Goal: Information Seeking & Learning: Learn about a topic

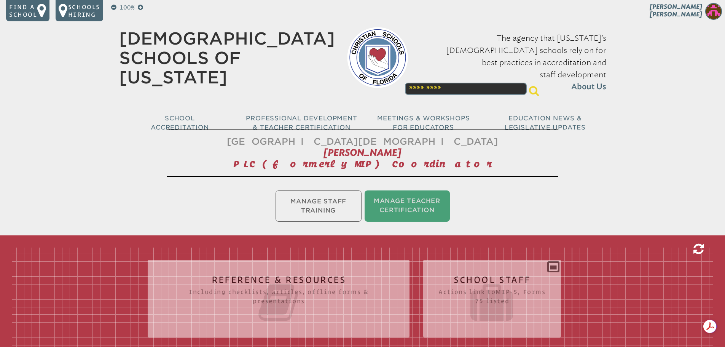
click at [694, 244] on icon at bounding box center [698, 249] width 10 height 12
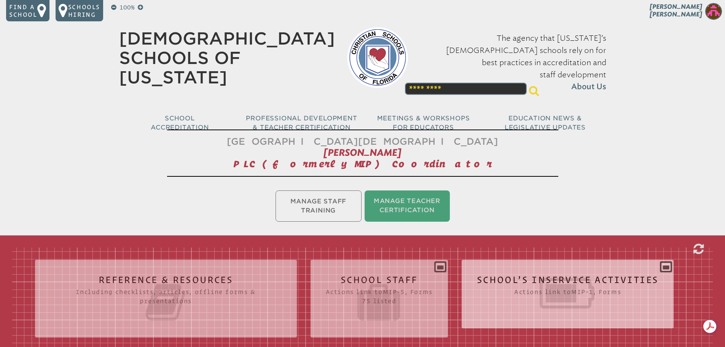
click at [557, 269] on div "School’s Inservice Activities Actions link to mip-1 , Forms Status Year # Title…" at bounding box center [568, 291] width 212 height 50
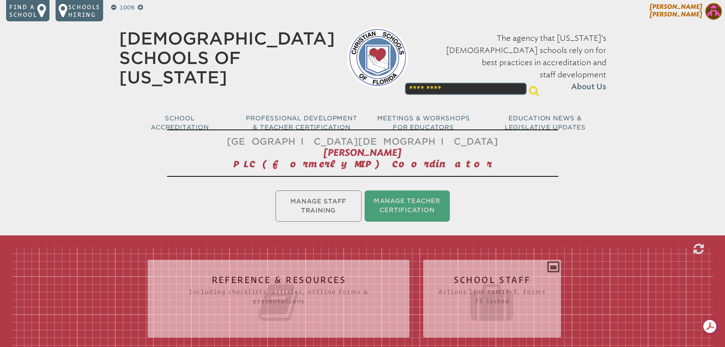
click at [708, 12] on img at bounding box center [713, 11] width 17 height 17
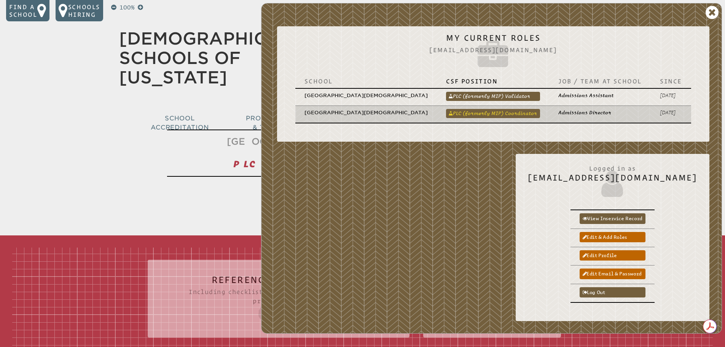
click at [509, 109] on link "PLC (formerly MIP) Coordinator" at bounding box center [493, 113] width 94 height 9
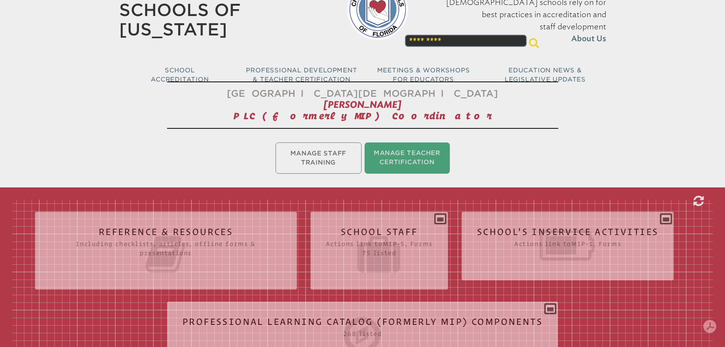
scroll to position [114, 0]
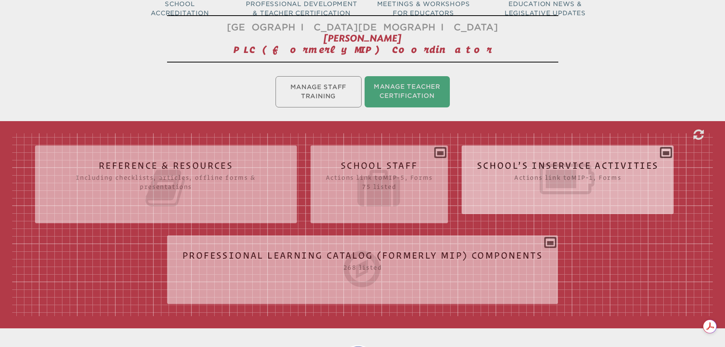
click at [513, 178] on icon at bounding box center [568, 179] width 182 height 43
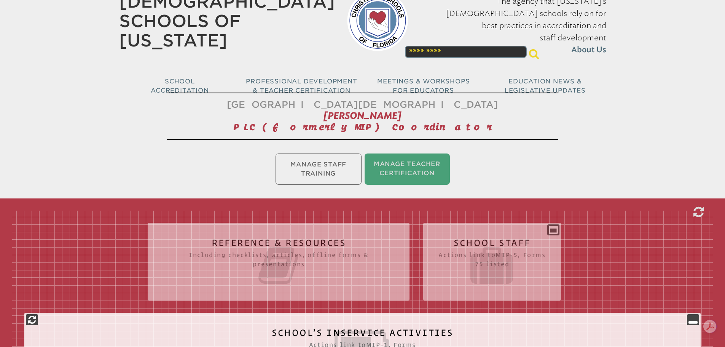
scroll to position [0, 0]
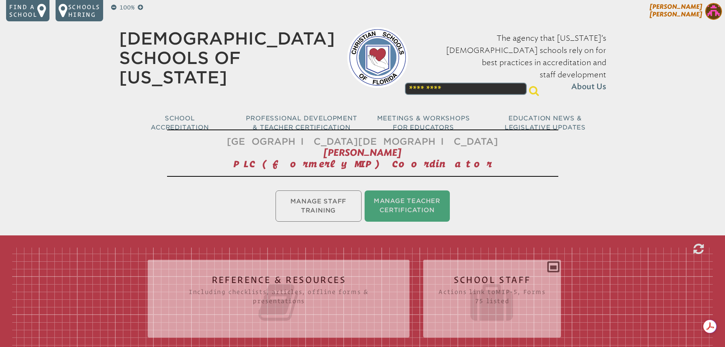
click at [711, 12] on img at bounding box center [713, 11] width 17 height 17
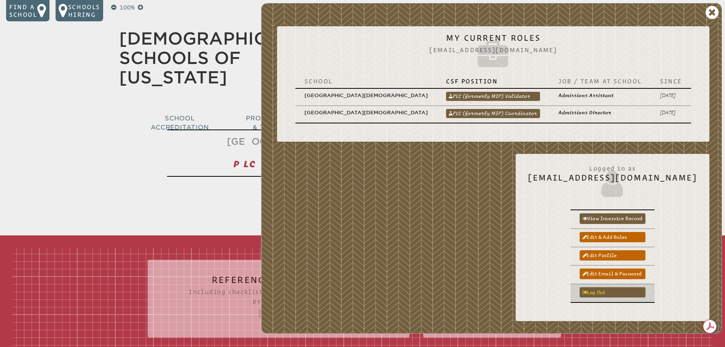
click at [620, 287] on link "Log out" at bounding box center [613, 292] width 66 height 10
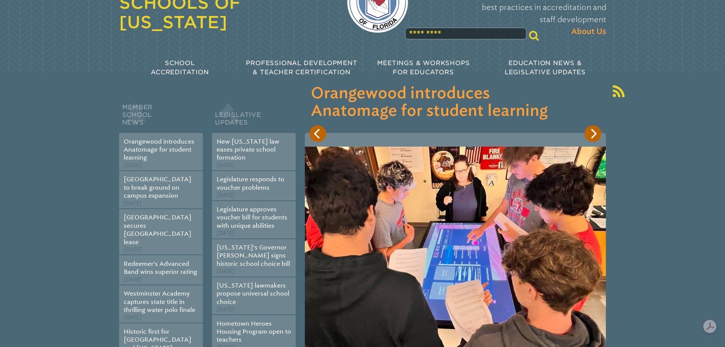
scroll to position [38, 0]
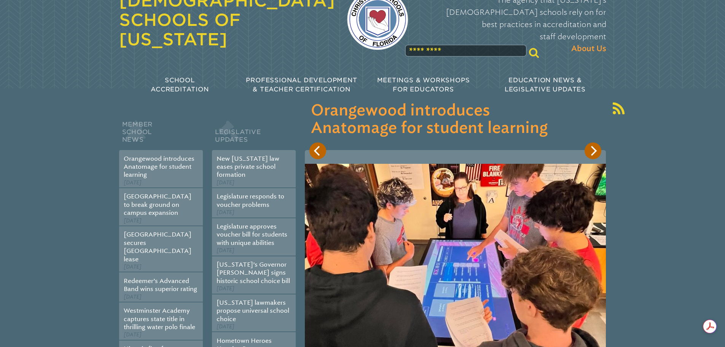
click at [596, 148] on icon "Next" at bounding box center [593, 151] width 10 height 10
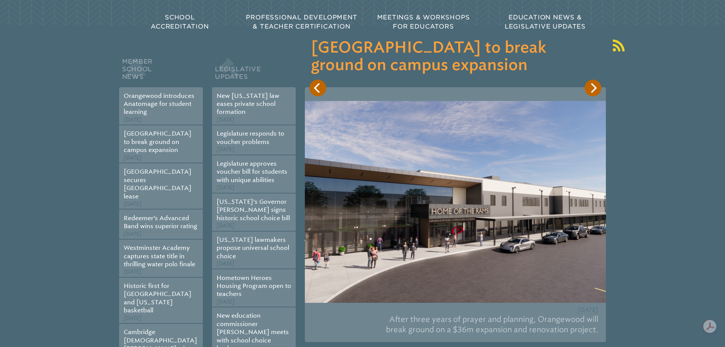
scroll to position [114, 0]
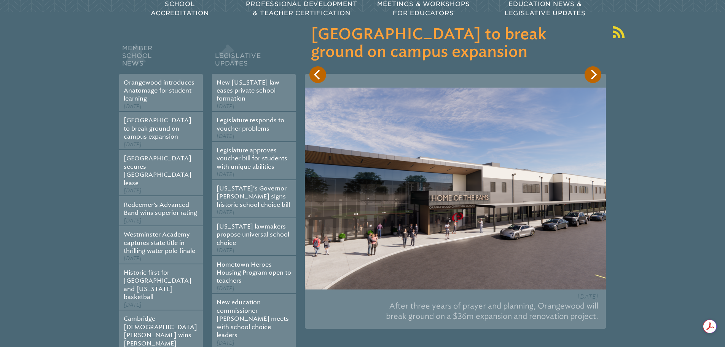
click at [594, 76] on icon "Next" at bounding box center [594, 75] width 6 height 10
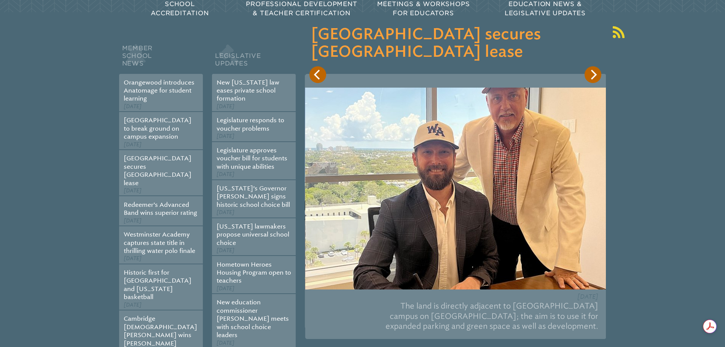
click at [592, 76] on icon "Next" at bounding box center [593, 75] width 10 height 10
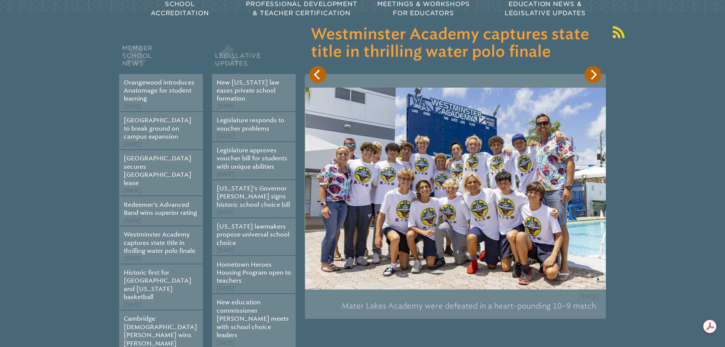
click at [592, 76] on icon "Next" at bounding box center [593, 75] width 10 height 10
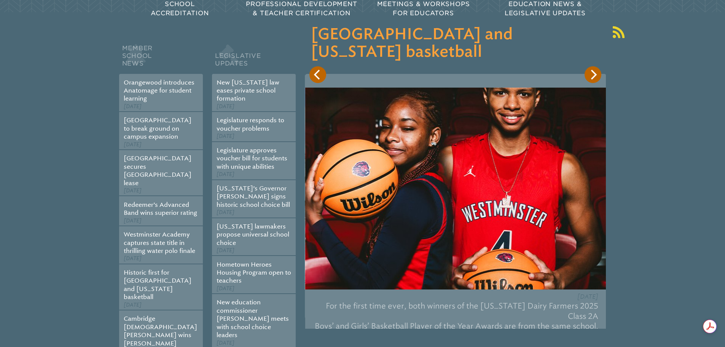
click at [592, 76] on icon "Next" at bounding box center [593, 75] width 10 height 10
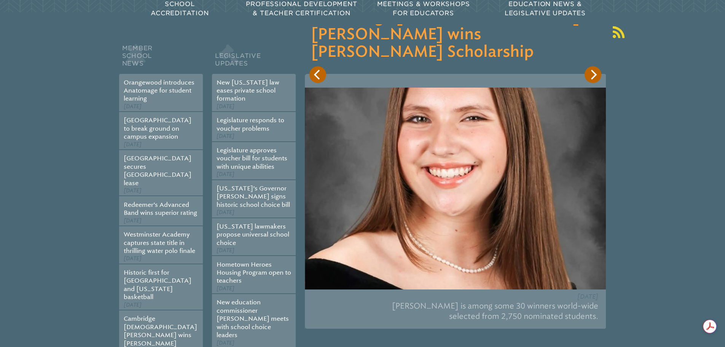
click at [592, 76] on icon "Next" at bounding box center [593, 75] width 10 height 10
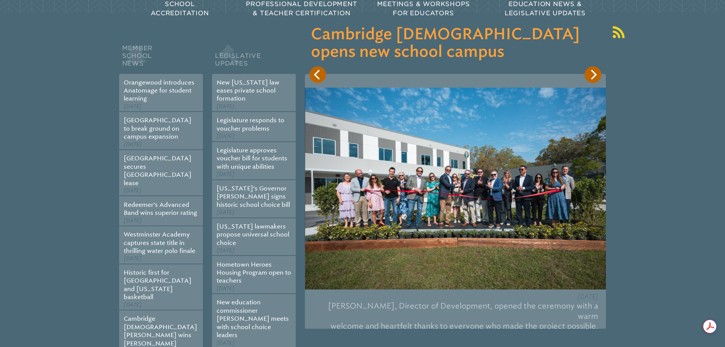
click at [592, 76] on icon "Next" at bounding box center [593, 75] width 10 height 10
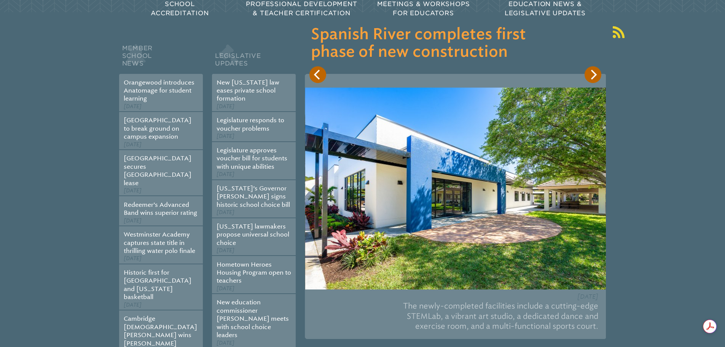
click at [592, 76] on icon "Next" at bounding box center [593, 75] width 10 height 10
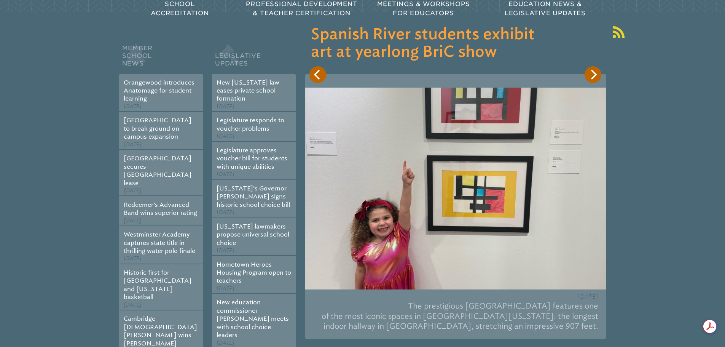
click at [592, 76] on icon "Next" at bounding box center [593, 75] width 10 height 10
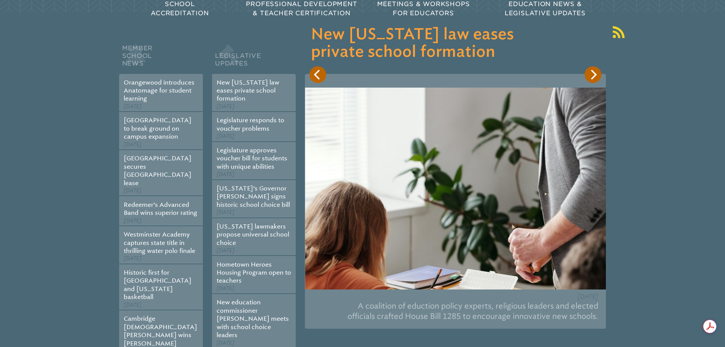
click at [590, 82] on button "Next" at bounding box center [593, 74] width 17 height 17
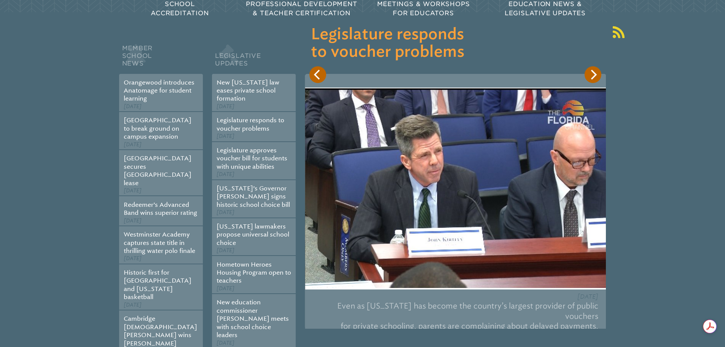
click at [593, 78] on icon "Next" at bounding box center [594, 75] width 6 height 10
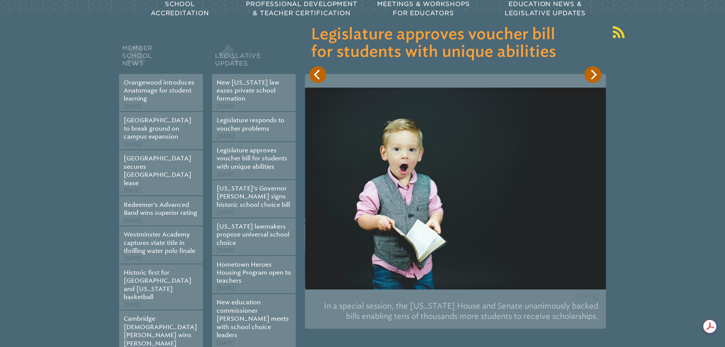
click at [593, 78] on icon "Next" at bounding box center [594, 75] width 6 height 10
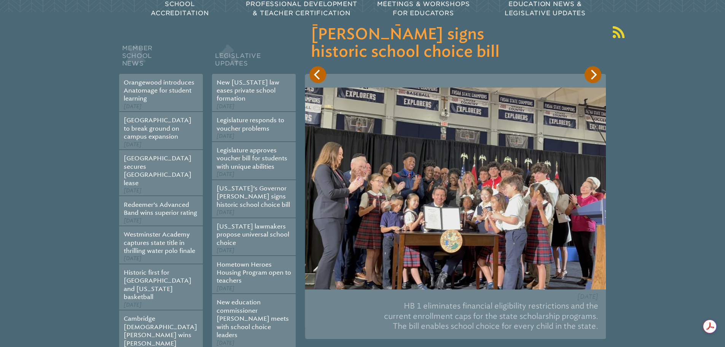
click at [593, 78] on icon "Next" at bounding box center [594, 75] width 6 height 10
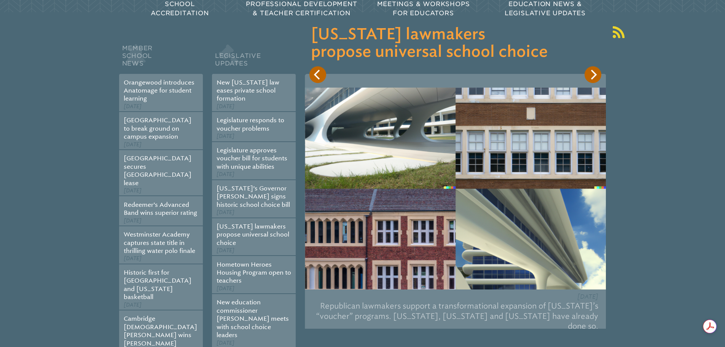
click at [593, 78] on icon "Next" at bounding box center [594, 75] width 6 height 10
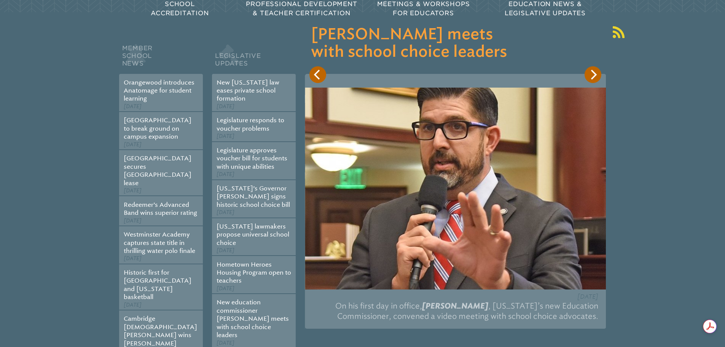
click at [322, 83] on div "Jun 10th, 2022 On his first day in office, Manny Diaz, Jr. , Florida’s new Educ…" at bounding box center [455, 201] width 301 height 255
click at [316, 77] on icon "Previous" at bounding box center [318, 75] width 10 height 10
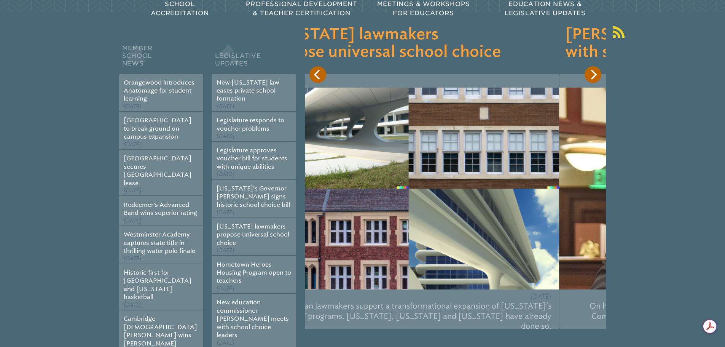
click at [316, 77] on icon "Previous" at bounding box center [318, 75] width 10 height 10
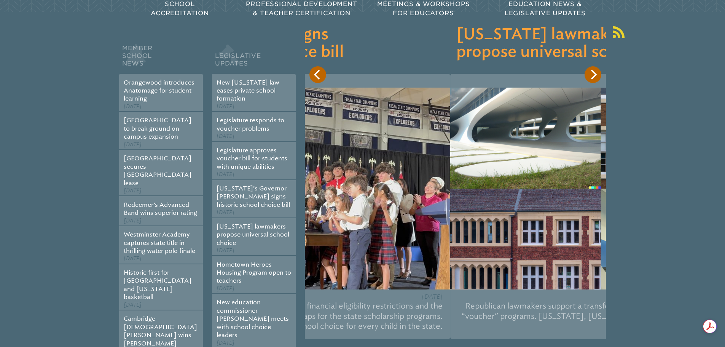
click at [316, 77] on icon "Previous" at bounding box center [318, 75] width 10 height 10
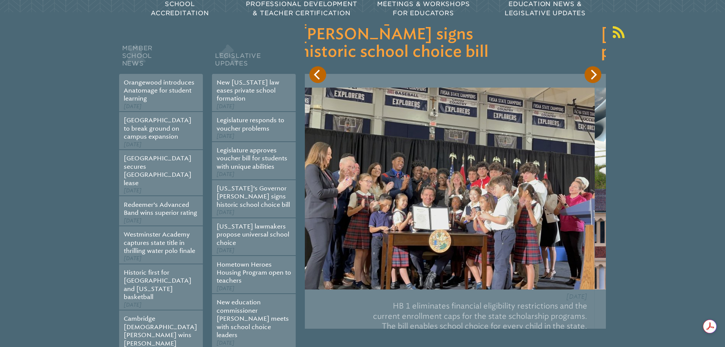
click at [316, 77] on icon "Previous" at bounding box center [318, 75] width 10 height 10
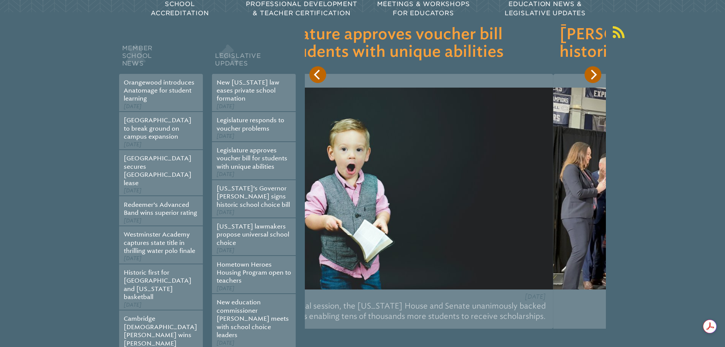
click at [316, 77] on icon "Previous" at bounding box center [318, 75] width 10 height 10
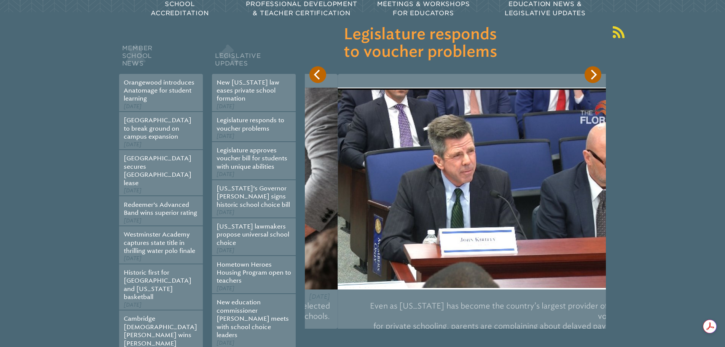
click at [316, 77] on icon "Previous" at bounding box center [318, 75] width 10 height 10
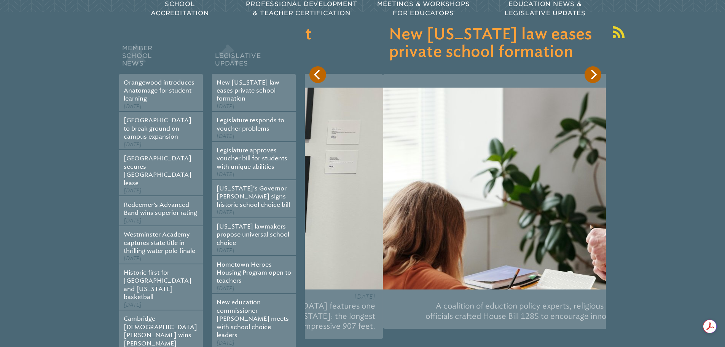
click at [316, 77] on icon "Previous" at bounding box center [318, 75] width 10 height 10
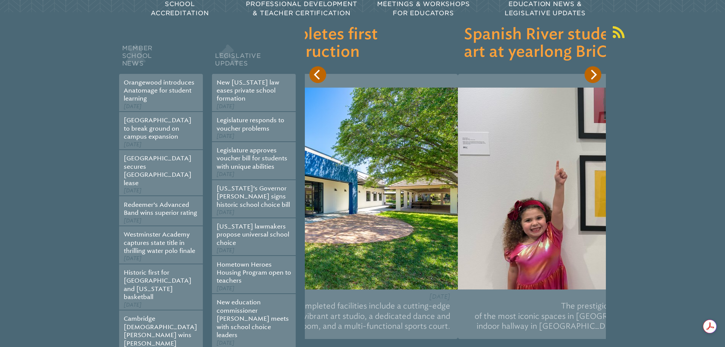
click at [316, 77] on icon "Previous" at bounding box center [318, 75] width 10 height 10
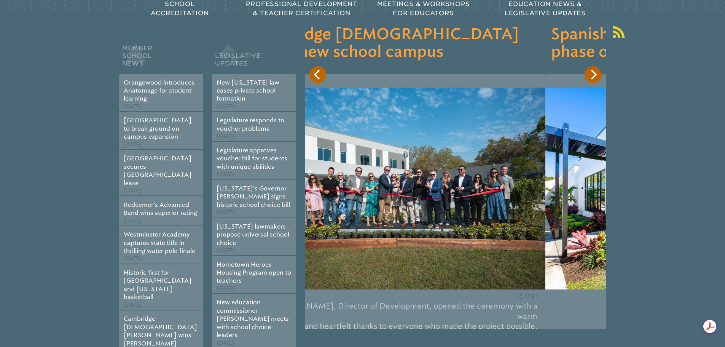
click at [316, 77] on icon "Previous" at bounding box center [318, 75] width 10 height 10
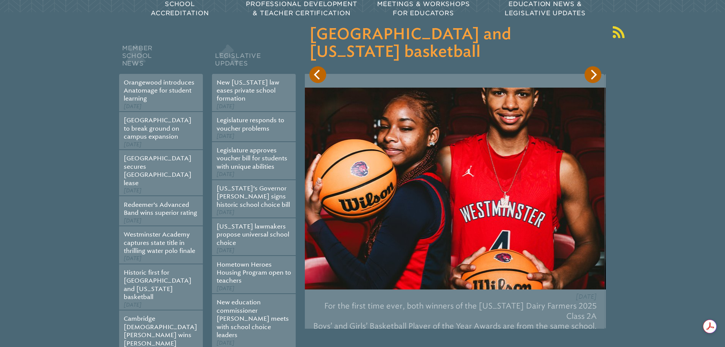
click at [316, 77] on icon "Previous" at bounding box center [318, 75] width 10 height 10
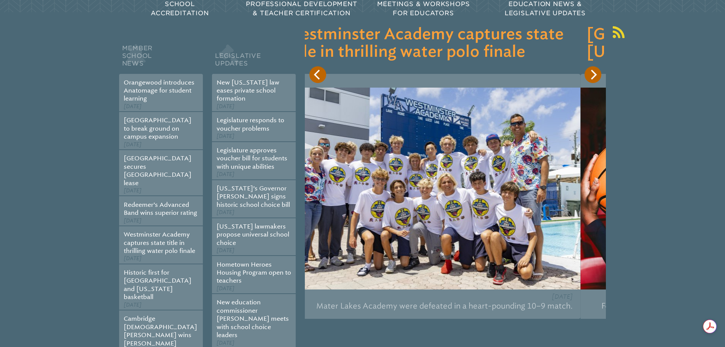
click at [316, 77] on icon "Previous" at bounding box center [318, 75] width 10 height 10
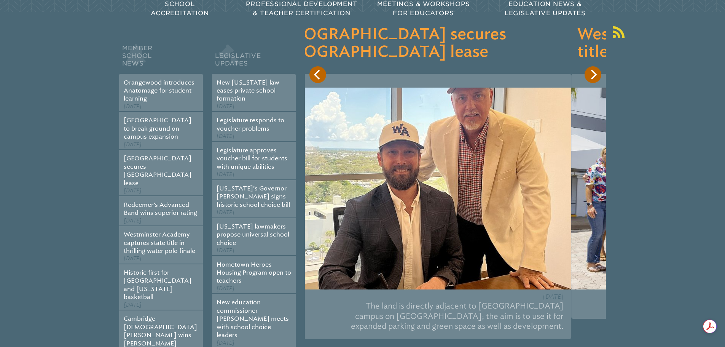
click at [316, 77] on icon "Previous" at bounding box center [318, 75] width 10 height 10
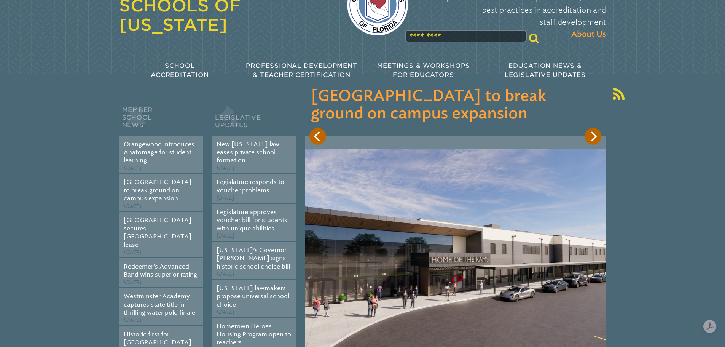
scroll to position [0, 0]
